Goal: Information Seeking & Learning: Learn about a topic

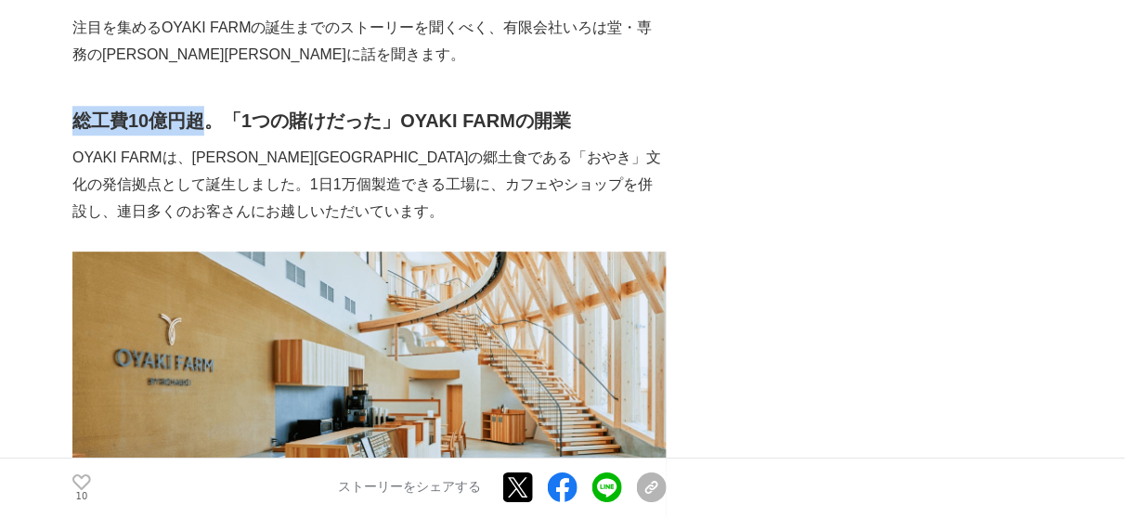
drag, startPoint x: 210, startPoint y: 94, endPoint x: 73, endPoint y: 98, distance: 136.5
click at [73, 110] on strong "総工費10億円超。「1つの賭けだった」OYAKI FARMの開業" at bounding box center [321, 120] width 499 height 20
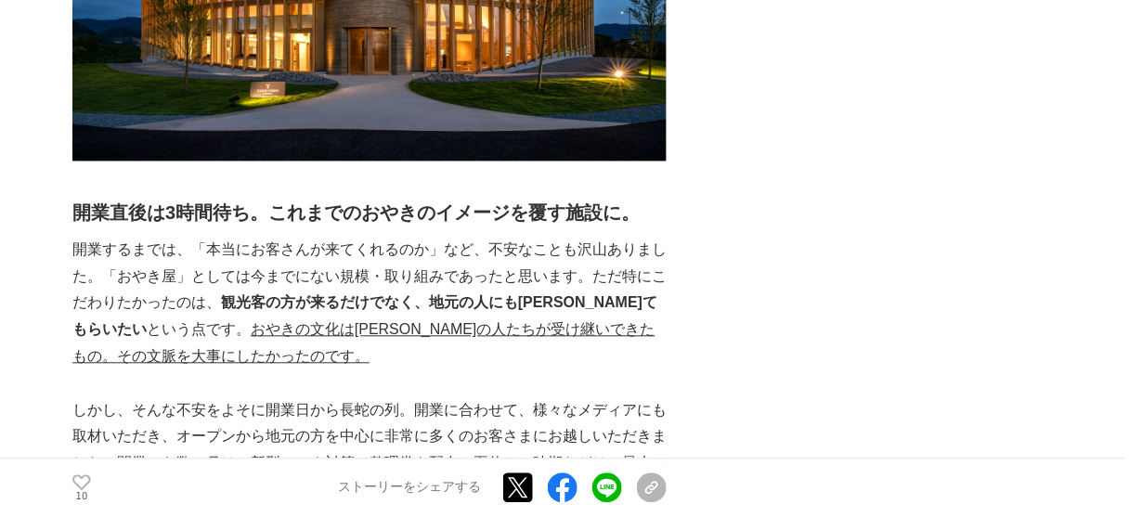
scroll to position [4382, 0]
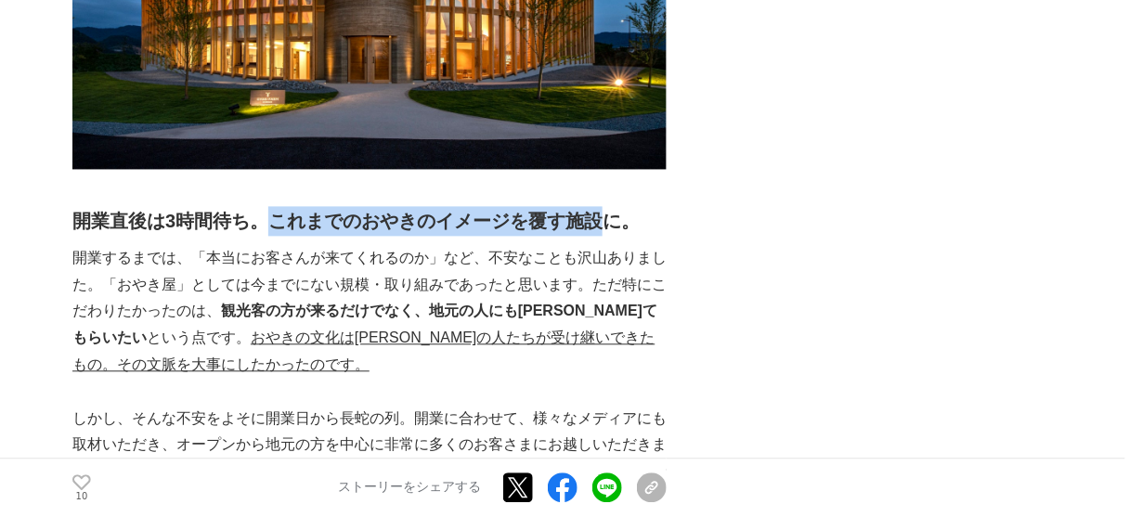
drag, startPoint x: 277, startPoint y: 114, endPoint x: 594, endPoint y: 112, distance: 317.5
click at [594, 207] on h2 "開業直後は3時間待ち。これまでのおやきのイメージを覆す施設に。" at bounding box center [369, 222] width 594 height 30
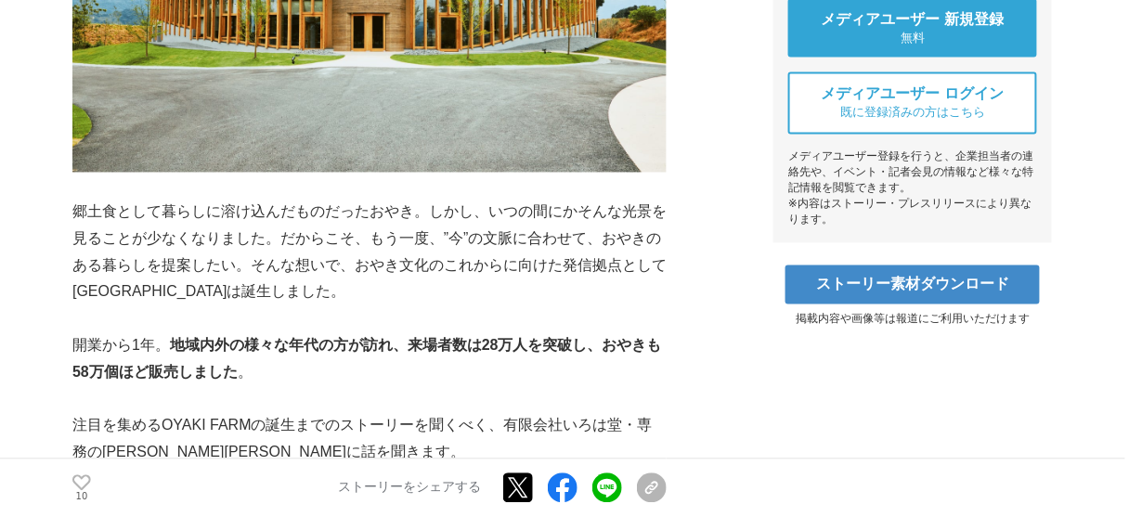
scroll to position [817, 0]
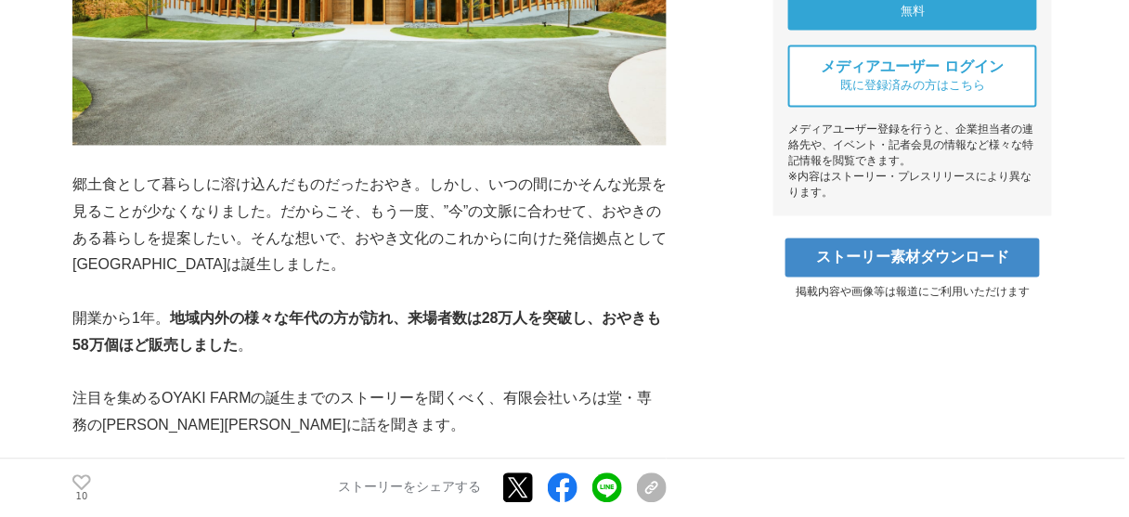
click at [578, 185] on p "郷土食として暮らしに溶け込んだものだったおやき。しかし、いつの間にかそんな光景を見ることが少なくなりました。だからこそ、もう一度、”今”の文脈に合わせて、おや…" at bounding box center [369, 226] width 594 height 107
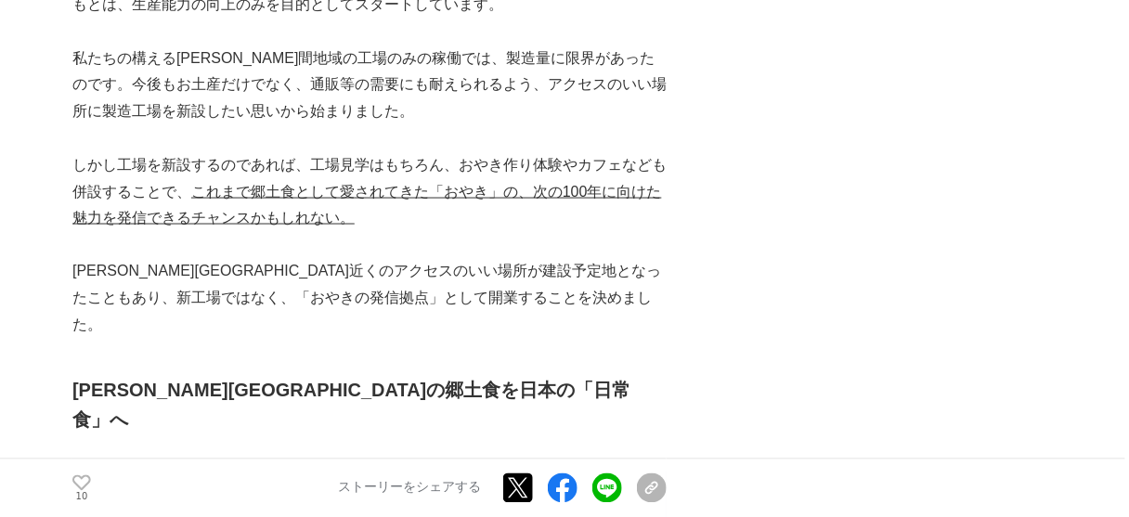
scroll to position [2377, 0]
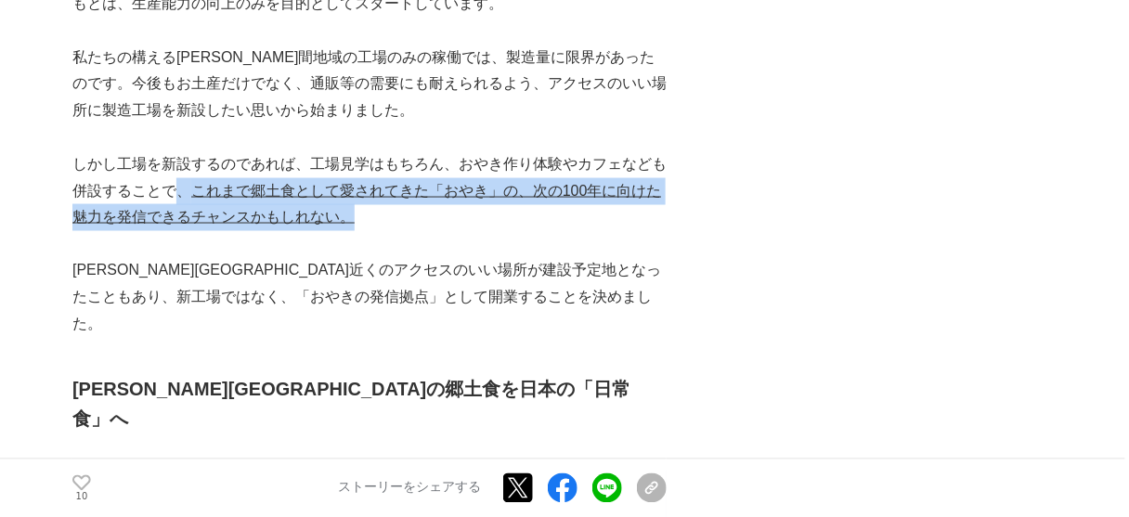
drag, startPoint x: 179, startPoint y: 178, endPoint x: 366, endPoint y: 188, distance: 186.8
click at [366, 188] on p "しかし工場を新設するのであれば、工場見学はもちろん、おやき作り体験やカフェなども併設することで、 これまで郷土食として愛されてきた「おやき」の、次の100年に…" at bounding box center [369, 191] width 594 height 80
click at [250, 183] on u "これまで郷土食として愛されてきた「おやき」の、次の100年に向けた魅力を発信できるチャンスかもしれない。" at bounding box center [366, 204] width 589 height 43
drag, startPoint x: 186, startPoint y: 170, endPoint x: 391, endPoint y: 191, distance: 206.3
click at [391, 191] on p "しかし工場を新設するのであれば、工場見学はもちろん、おやき作り体験やカフェなども併設することで、 これまで郷土食として愛されてきた「おやき」の、次の100年に…" at bounding box center [369, 191] width 594 height 80
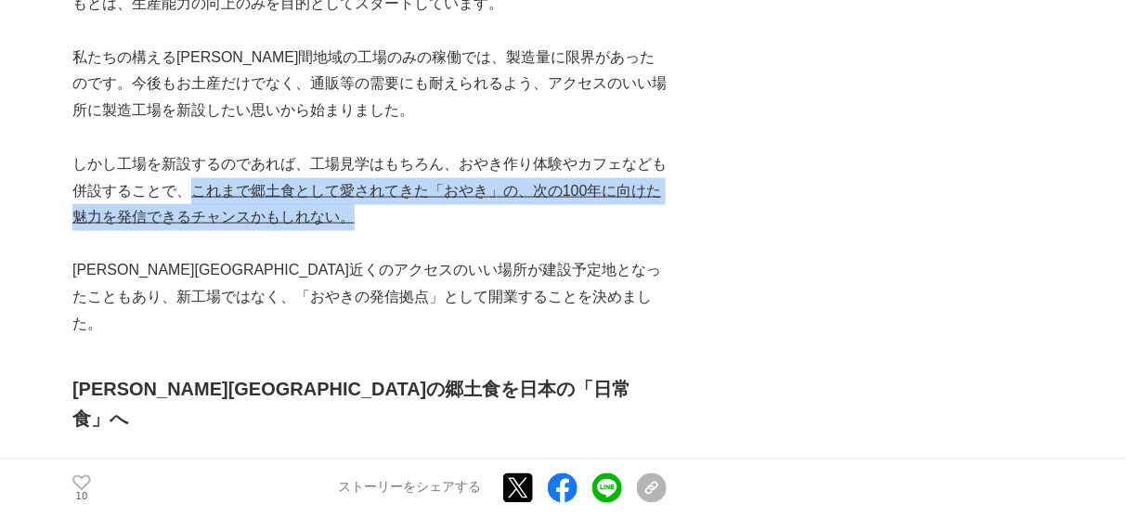
click at [266, 193] on u "これまで郷土食として愛されてきた「おやき」の、次の100年に向けた魅力を発信できるチャンスかもしれない。" at bounding box center [366, 204] width 589 height 43
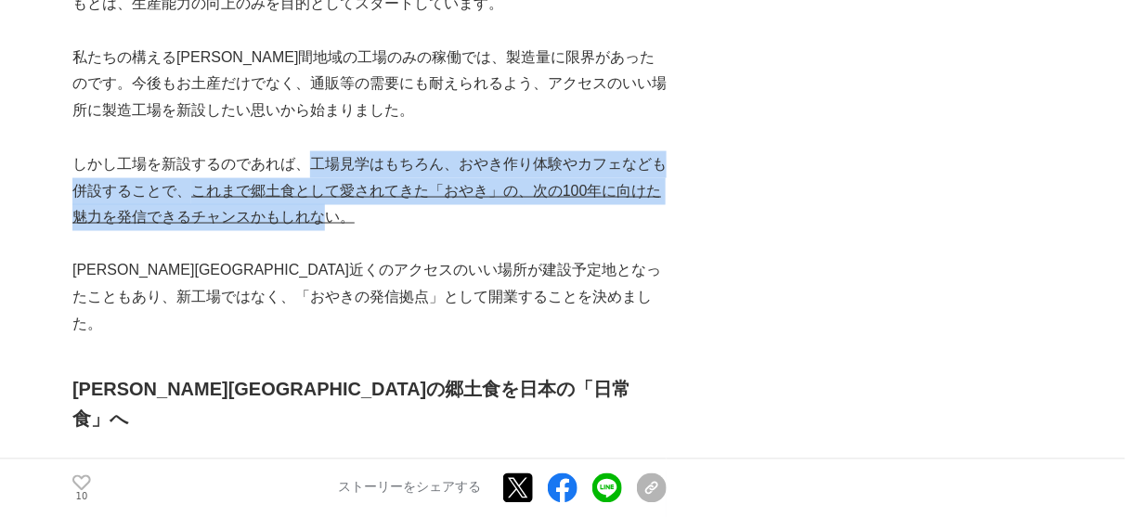
drag, startPoint x: 310, startPoint y: 130, endPoint x: 325, endPoint y: 193, distance: 64.9
click at [325, 193] on p "しかし工場を新設するのであれば、工場見学はもちろん、おやき作り体験やカフェなども併設することで、 これまで郷土食として愛されてきた「おやき」の、次の100年に…" at bounding box center [369, 191] width 594 height 80
click at [256, 177] on p "しかし工場を新設するのであれば、工場見学はもちろん、おやき作り体験やカフェなども併設することで、 これまで郷土食として愛されてきた「おやき」の、次の100年に…" at bounding box center [369, 191] width 594 height 80
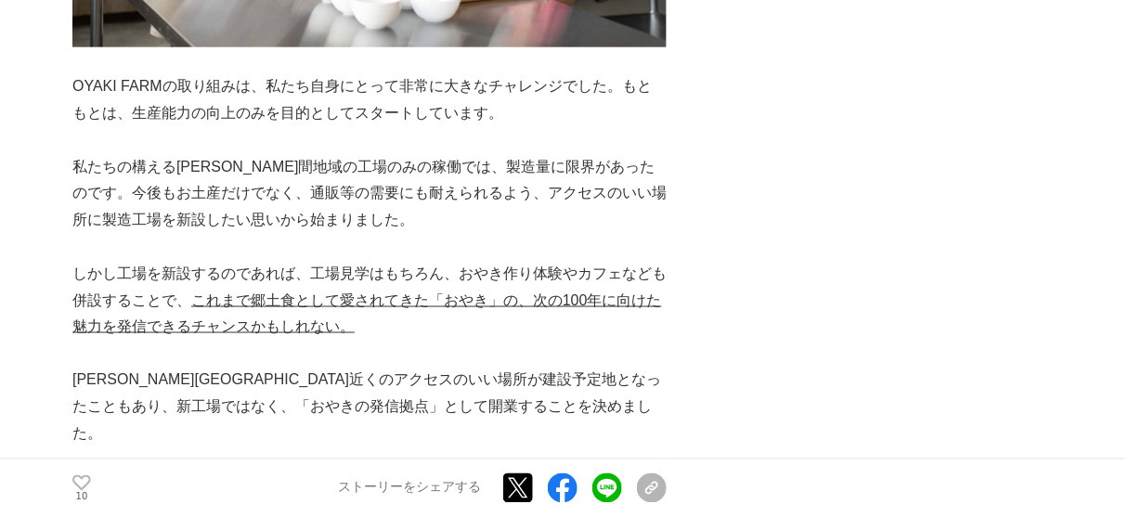
scroll to position [2302, 0]
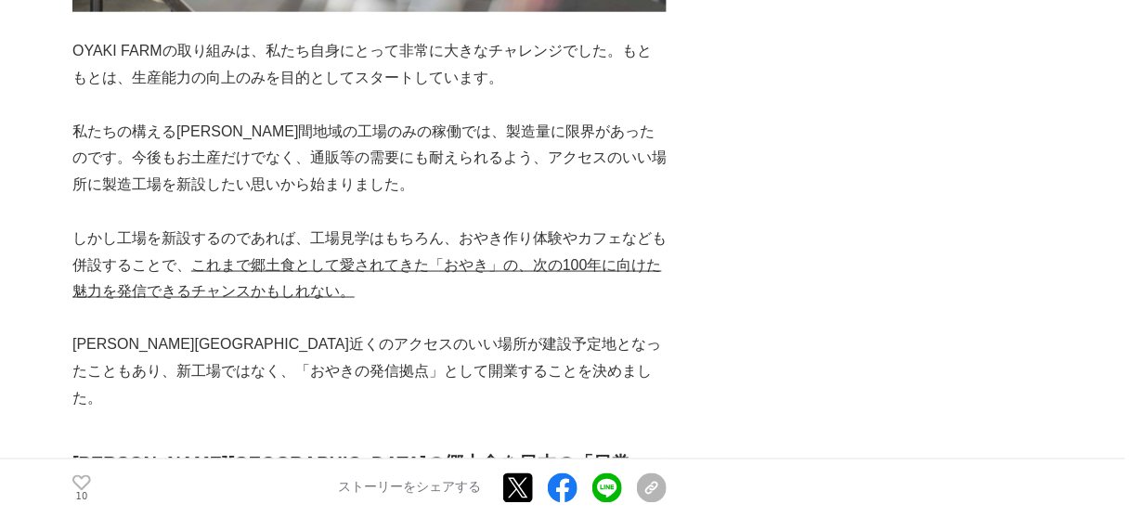
click at [359, 262] on p "しかし工場を新設するのであれば、工場見学はもちろん、おやき作り体験やカフェなども併設することで、 これまで郷土食として愛されてきた「おやき」の、次の100年に…" at bounding box center [369, 266] width 594 height 80
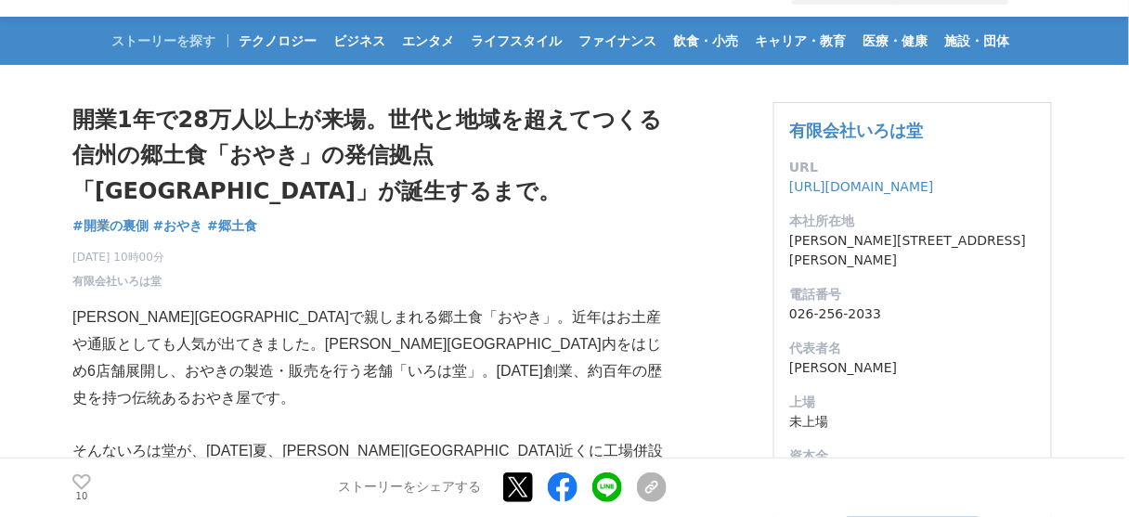
scroll to position [0, 0]
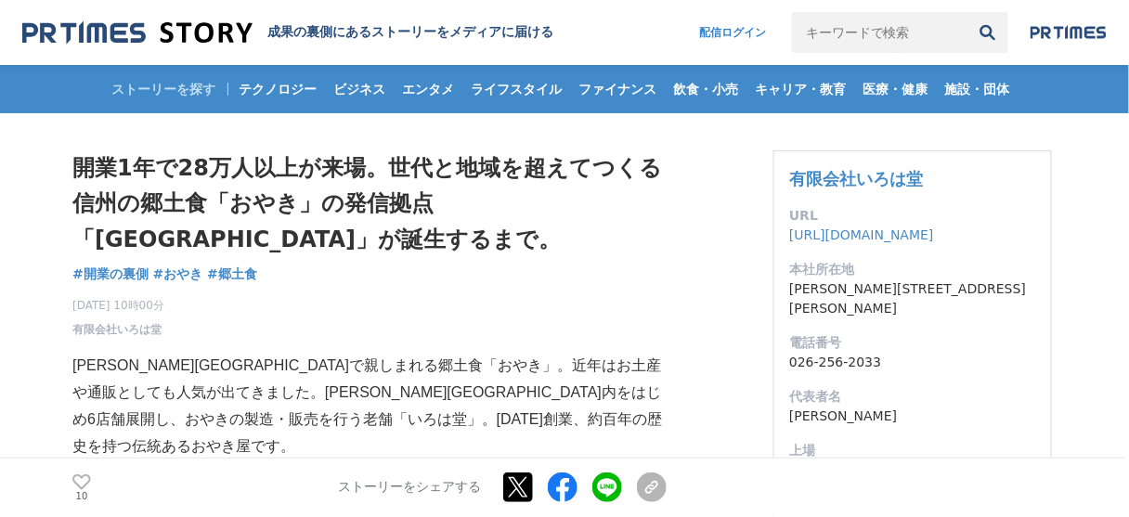
click at [334, 304] on div "[DATE] 10時00分 有限会社いろは堂 10" at bounding box center [369, 314] width 594 height 48
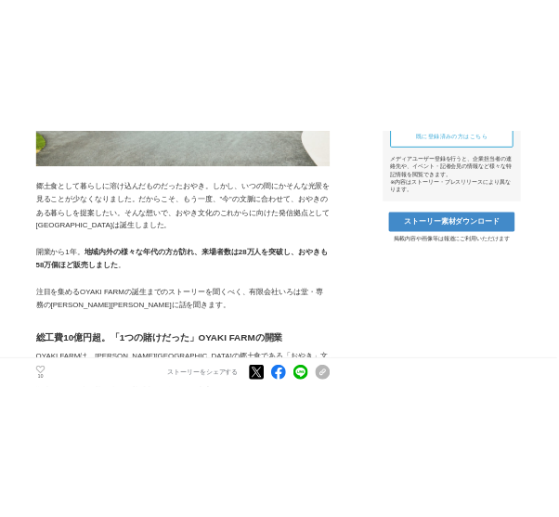
scroll to position [817, 0]
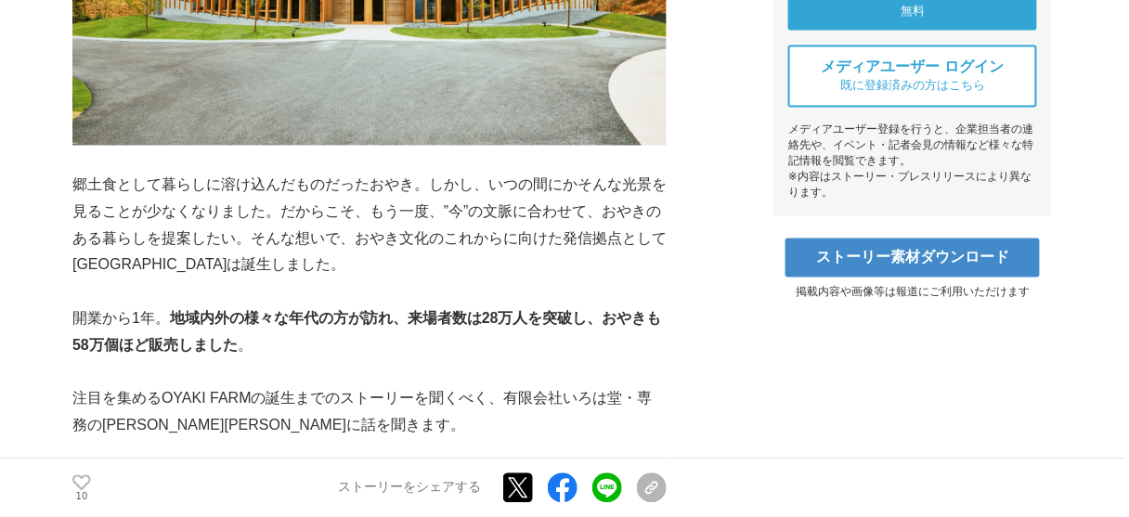
click at [214, 311] on strong "地域内外の様々な年代の方が訪れ、来場者数は28万人を突破し、おやきも58万個ほど販売しました" at bounding box center [366, 332] width 589 height 43
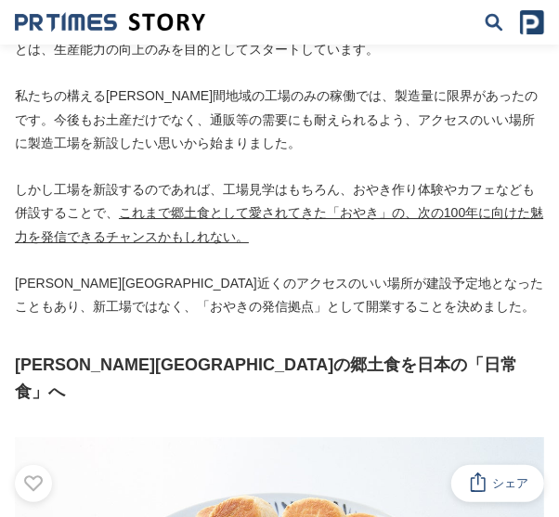
scroll to position [2079, 0]
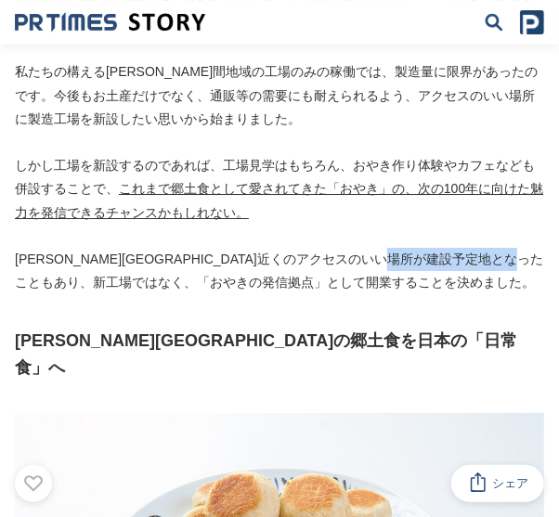
drag, startPoint x: 516, startPoint y: 234, endPoint x: 119, endPoint y: 262, distance: 398.3
click at [119, 262] on p "[PERSON_NAME][GEOGRAPHIC_DATA]近くのアクセスのいい場所が建設予定地となったこともあり、新工場ではなく、「おやきの発信拠点」として…" at bounding box center [279, 271] width 529 height 46
copy p "「おやきの発信拠点」"
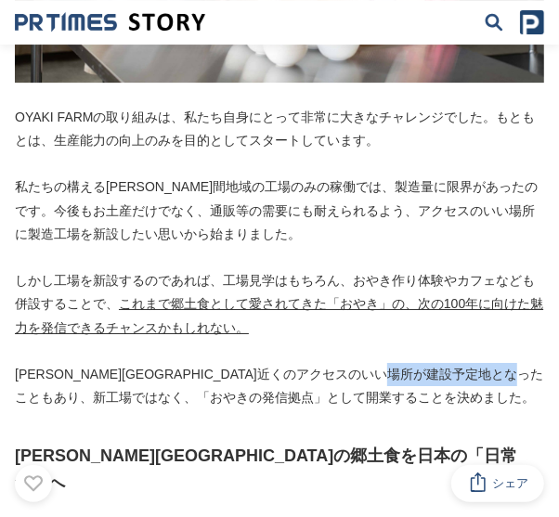
scroll to position [1931, 0]
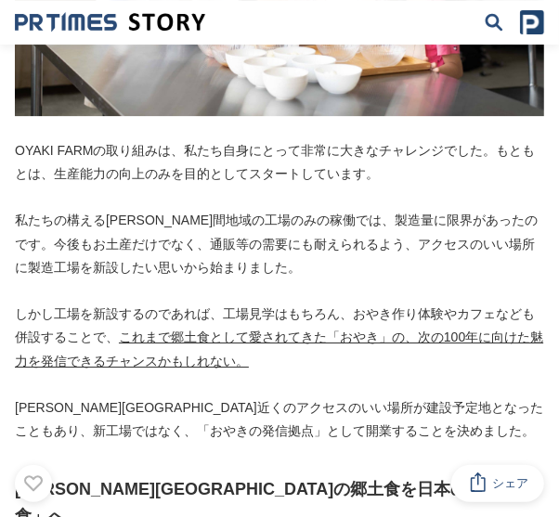
click at [317, 141] on p "OYAKI FARMの取り組みは、私たち自身にとって非常に大きなチャレンジでした。もともとは、生産能力の向上のみを目的としてスタートしています。" at bounding box center [279, 162] width 529 height 46
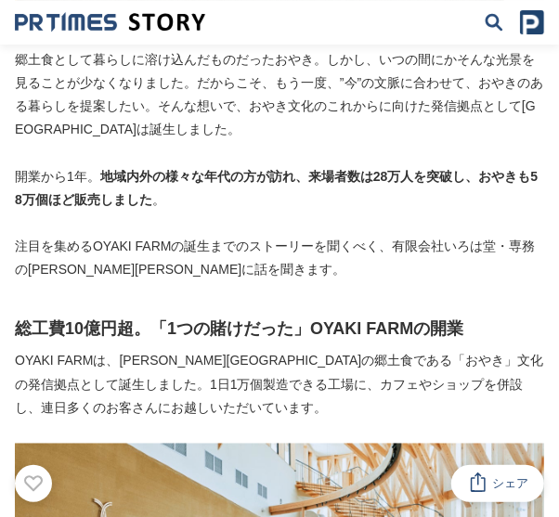
scroll to position [891, 0]
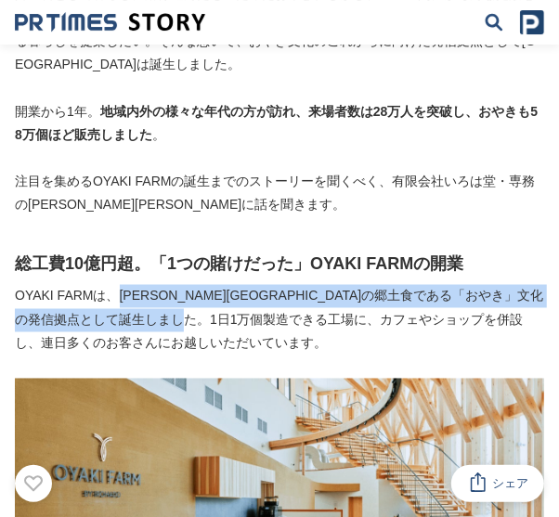
drag, startPoint x: 111, startPoint y: 274, endPoint x: 321, endPoint y: 300, distance: 211.4
click at [321, 300] on p "OYAKI FARMは、[PERSON_NAME][GEOGRAPHIC_DATA]の郷土食である「おやき」文化の発信拠点として誕生しました。1日1万個製造で…" at bounding box center [279, 320] width 529 height 71
copy p "長野県の郷土食である「おやき」文化の発信拠点として誕生しました。1日1万個製造できる工場に、カフェやショップを併設"
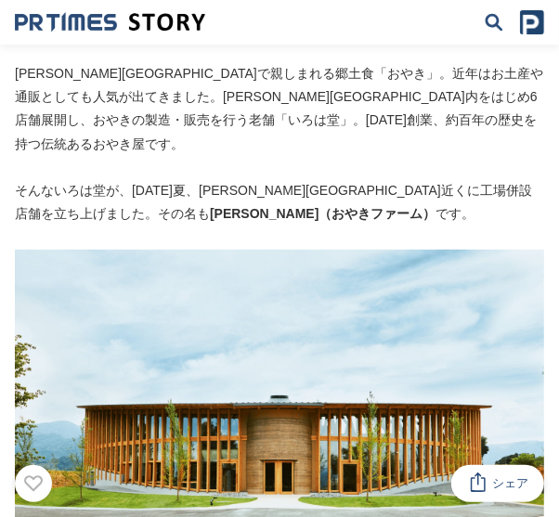
scroll to position [223, 0]
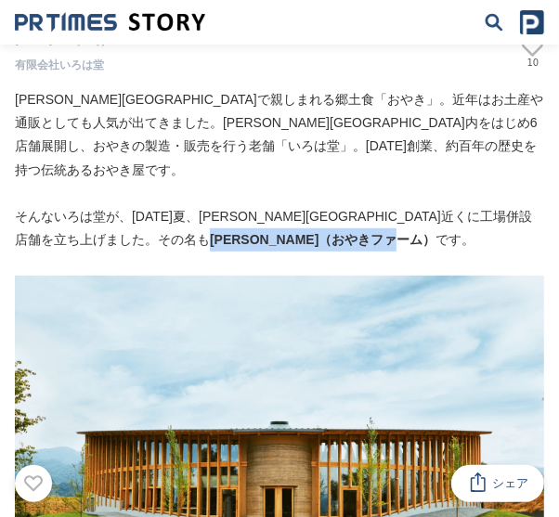
drag, startPoint x: 280, startPoint y: 220, endPoint x: 89, endPoint y: 215, distance: 191.3
click at [89, 215] on p "そんないろは堂が、2022年夏、長野インターチェンジ近くに工場併設店舗を立ち上げました。その名も OYAKI FARM（おやきファーム） です。" at bounding box center [279, 228] width 529 height 46
copy strong "[PERSON_NAME]（おやきファーム）"
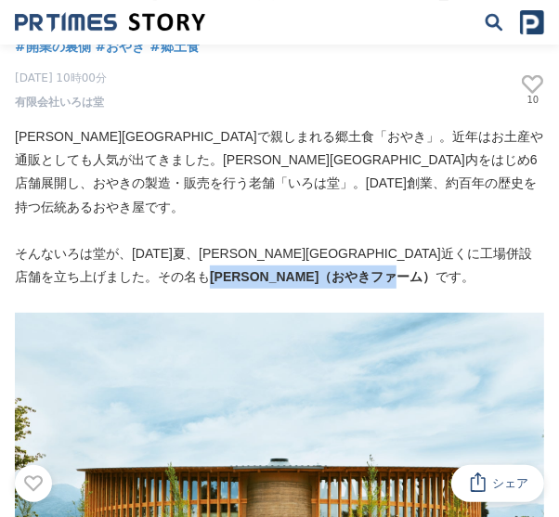
scroll to position [149, 0]
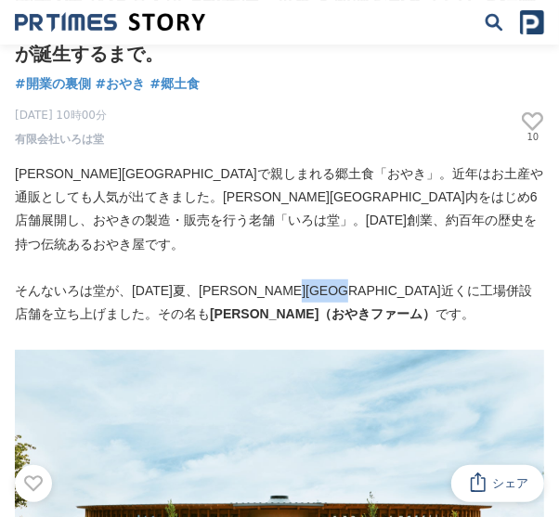
drag, startPoint x: 369, startPoint y: 267, endPoint x: 442, endPoint y: 270, distance: 73.4
click at [442, 279] on p "そんないろは堂が、2022年夏、長野インターチェンジ近くに工場併設店舗を立ち上げました。その名も OYAKI FARM（おやきファーム） です。" at bounding box center [279, 302] width 529 height 46
copy p "工場併設店舗"
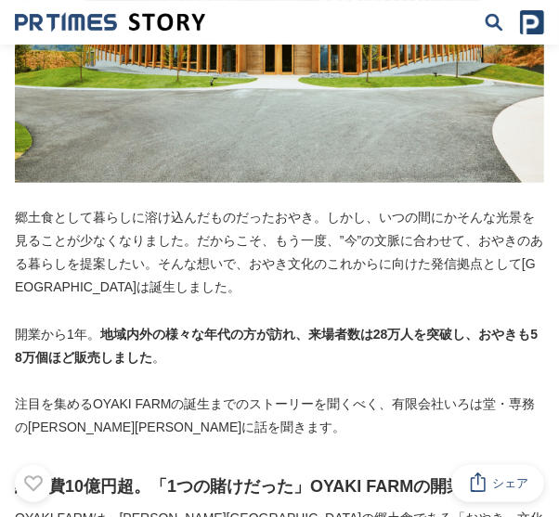
scroll to position [743, 0]
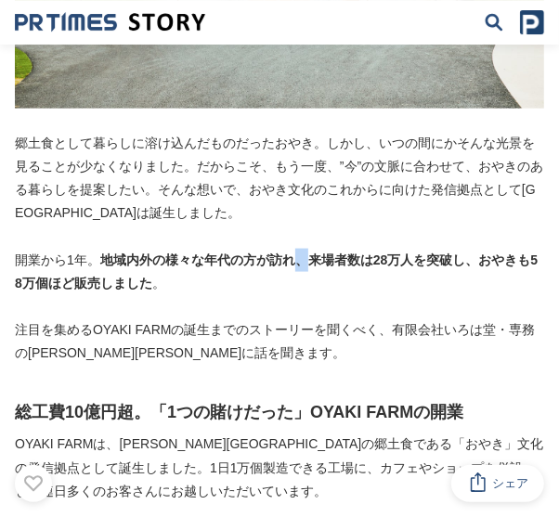
drag, startPoint x: 306, startPoint y: 234, endPoint x: 300, endPoint y: 242, distance: 10.6
click at [300, 253] on strong "地域内外の様々な年代の方が訪れ、来場者数は28万人を突破し、おやきも58万個ほど販売しました" at bounding box center [276, 272] width 523 height 38
click at [306, 249] on p "開業から1年。 地域内外の様々な年代の方が訪れ、来場者数は28万人を突破し、おやきも58万個ほど販売しました 。" at bounding box center [279, 272] width 529 height 46
drag, startPoint x: 310, startPoint y: 234, endPoint x: 410, endPoint y: 240, distance: 100.4
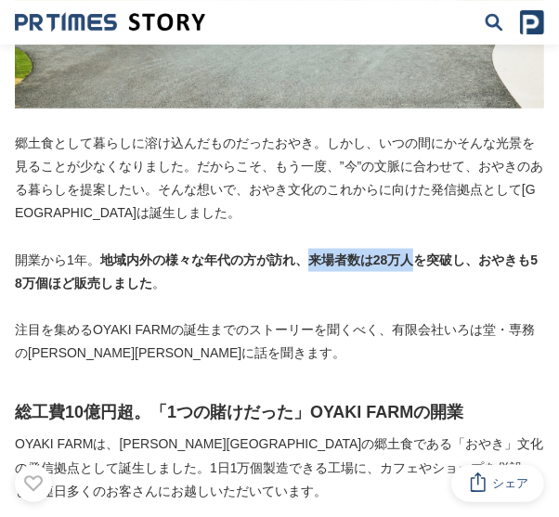
click at [410, 253] on strong "地域内外の様々な年代の方が訪れ、来場者数は28万人を突破し、おやきも58万個ほど販売しました" at bounding box center [276, 272] width 523 height 38
copy strong "来場者数は28万人"
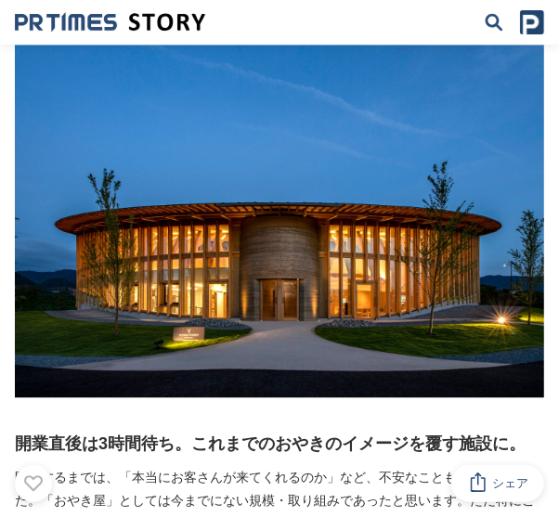
scroll to position [3788, 0]
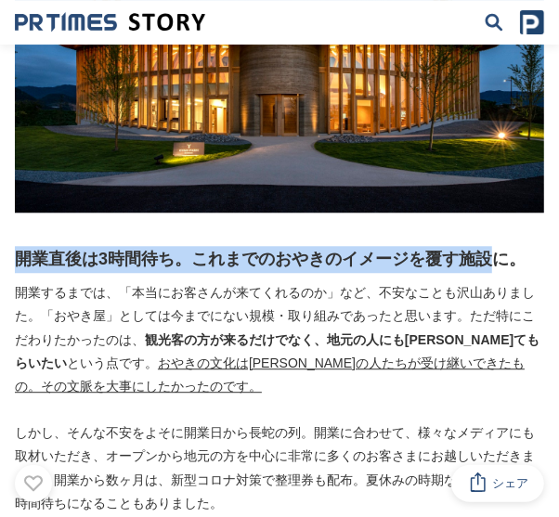
drag, startPoint x: 19, startPoint y: 189, endPoint x: 487, endPoint y: 196, distance: 468.9
click at [487, 246] on h2 "開業直後は3時間待ち。これまでのおやきのイメージを覆す施設に。" at bounding box center [279, 259] width 529 height 27
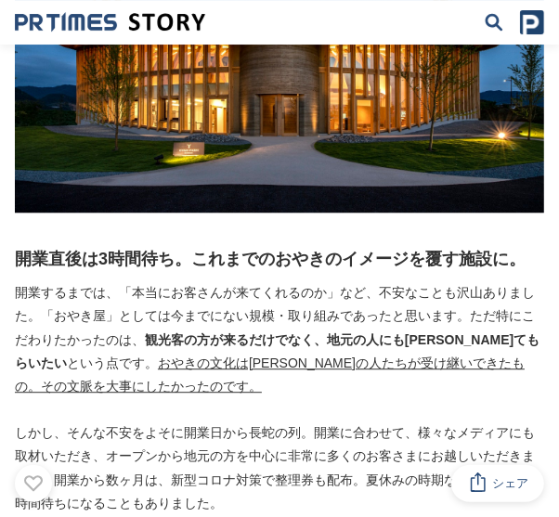
click at [379, 281] on p "開業するまでは、「本当にお客さんが来てくれるのか」など、不安なことも沢山ありました。「おやき屋」としては今までにない規模・取り組みであったと思います。ただ特に…" at bounding box center [279, 339] width 529 height 117
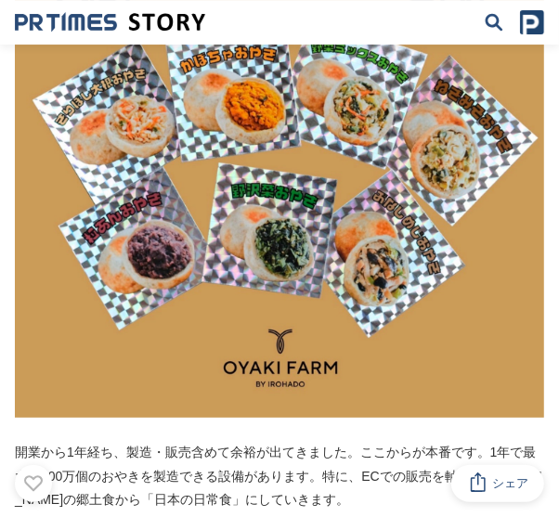
scroll to position [4827, 0]
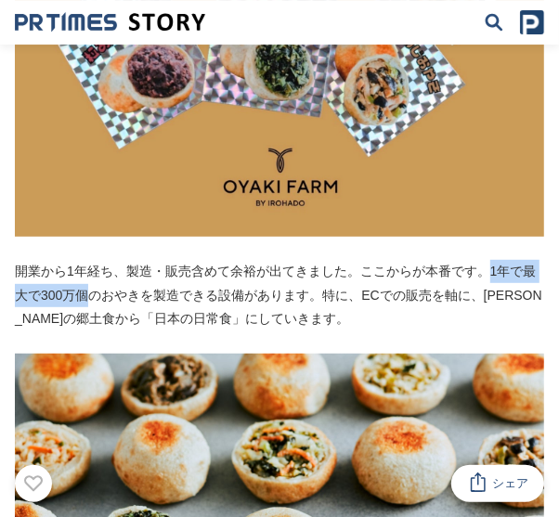
drag, startPoint x: 485, startPoint y: 201, endPoint x: 82, endPoint y: 220, distance: 403.3
click at [82, 260] on p "開業から1年経ち、製造・販売含めて余裕が出てきました。ここからが本番です。1年で最大で300万個のおやきを製造できる設備があります。特に、ECでの販売を軸に、…" at bounding box center [279, 295] width 529 height 71
click at [226, 260] on p "開業から1年経ち、製造・販売含めて余裕が出てきました。ここからが本番です。1年で最大で300万個のおやきを製造できる設備があります。特に、ECでの販売を軸に、…" at bounding box center [279, 295] width 529 height 71
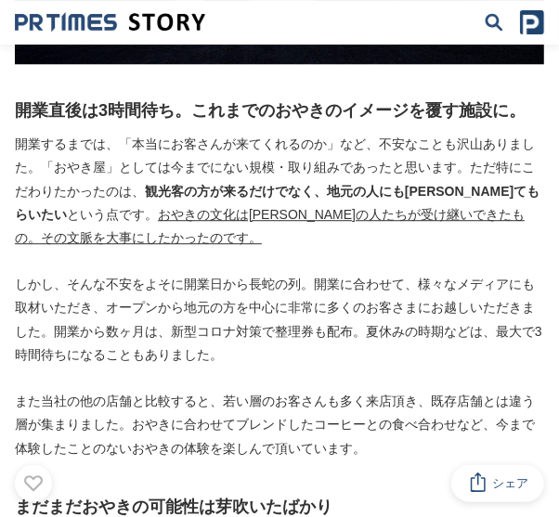
scroll to position [3862, 0]
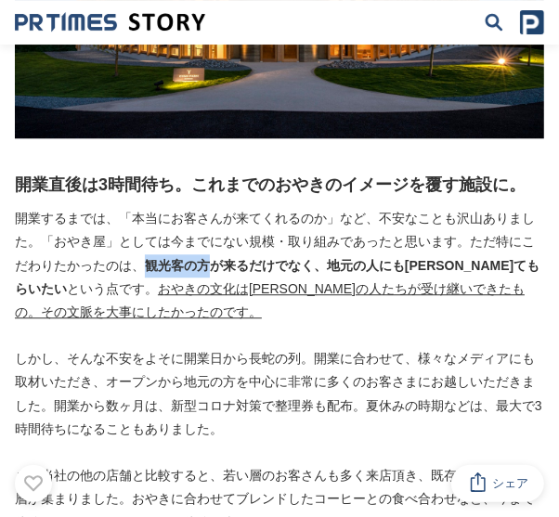
drag, startPoint x: 135, startPoint y: 194, endPoint x: 190, endPoint y: 197, distance: 55.8
click at [190, 258] on strong "観光客の方が来るだけでなく、地元の人にも[PERSON_NAME]てもらいたい" at bounding box center [277, 277] width 525 height 38
copy strong "観光客の方"
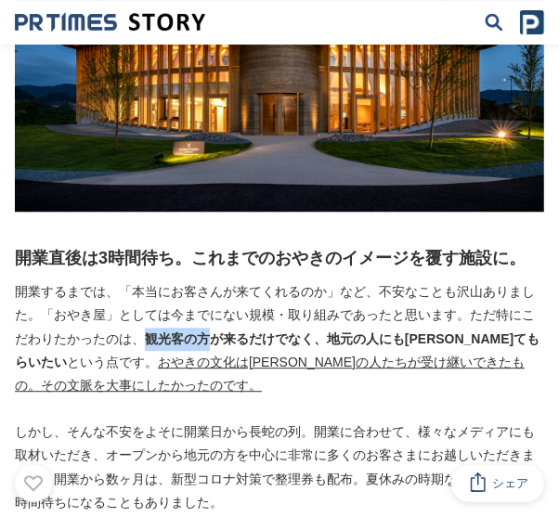
scroll to position [3788, 0]
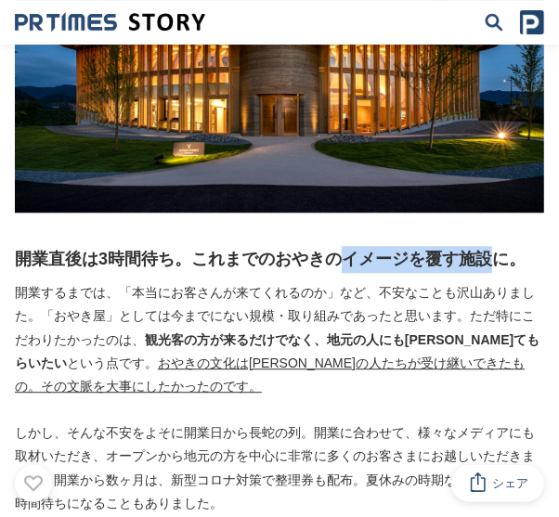
drag, startPoint x: 349, startPoint y: 183, endPoint x: 487, endPoint y: 189, distance: 138.5
click at [487, 246] on h2 "開業直後は3時間待ち。これまでのおやきのイメージを覆す施設に。" at bounding box center [279, 259] width 529 height 27
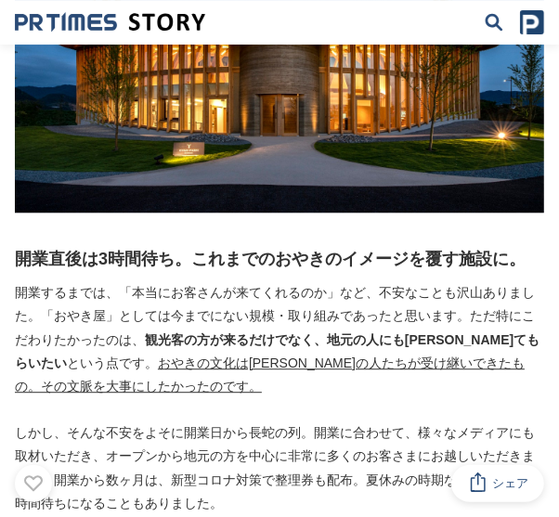
click at [261, 246] on h2 "開業直後は3時間待ち。これまでのおやきのイメージを覆す施設に。" at bounding box center [279, 259] width 529 height 27
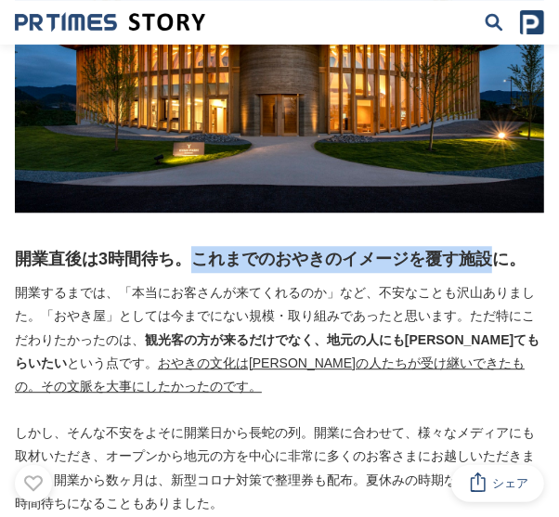
drag, startPoint x: 200, startPoint y: 192, endPoint x: 486, endPoint y: 194, distance: 285.9
click at [486, 246] on h2 "開業直後は3時間待ち。これまでのおやきのイメージを覆す施設に。" at bounding box center [279, 259] width 529 height 27
copy h2 "これまでのおやきのイメージを覆す施設"
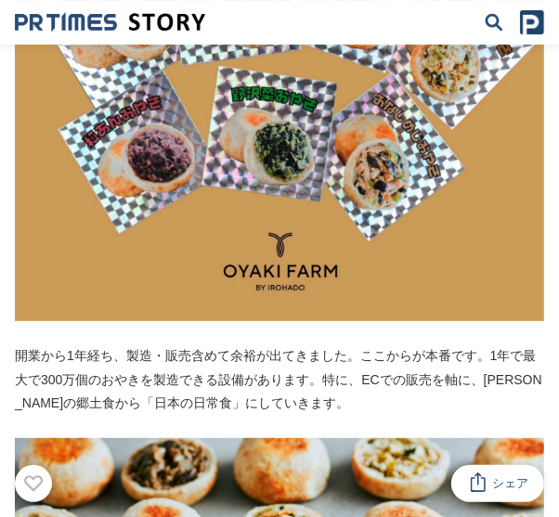
scroll to position [4976, 0]
